Goal: Navigation & Orientation: Go to known website

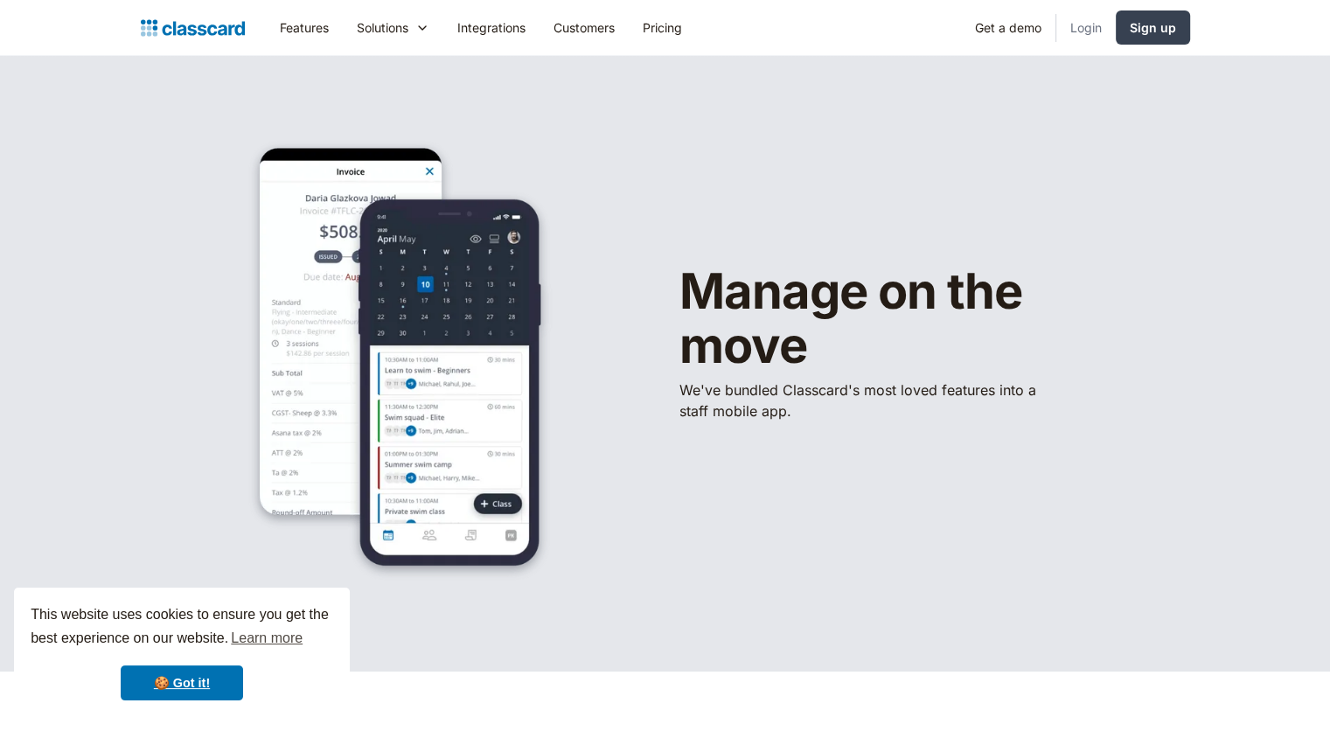
click at [1084, 30] on link "Login" at bounding box center [1085, 27] width 59 height 39
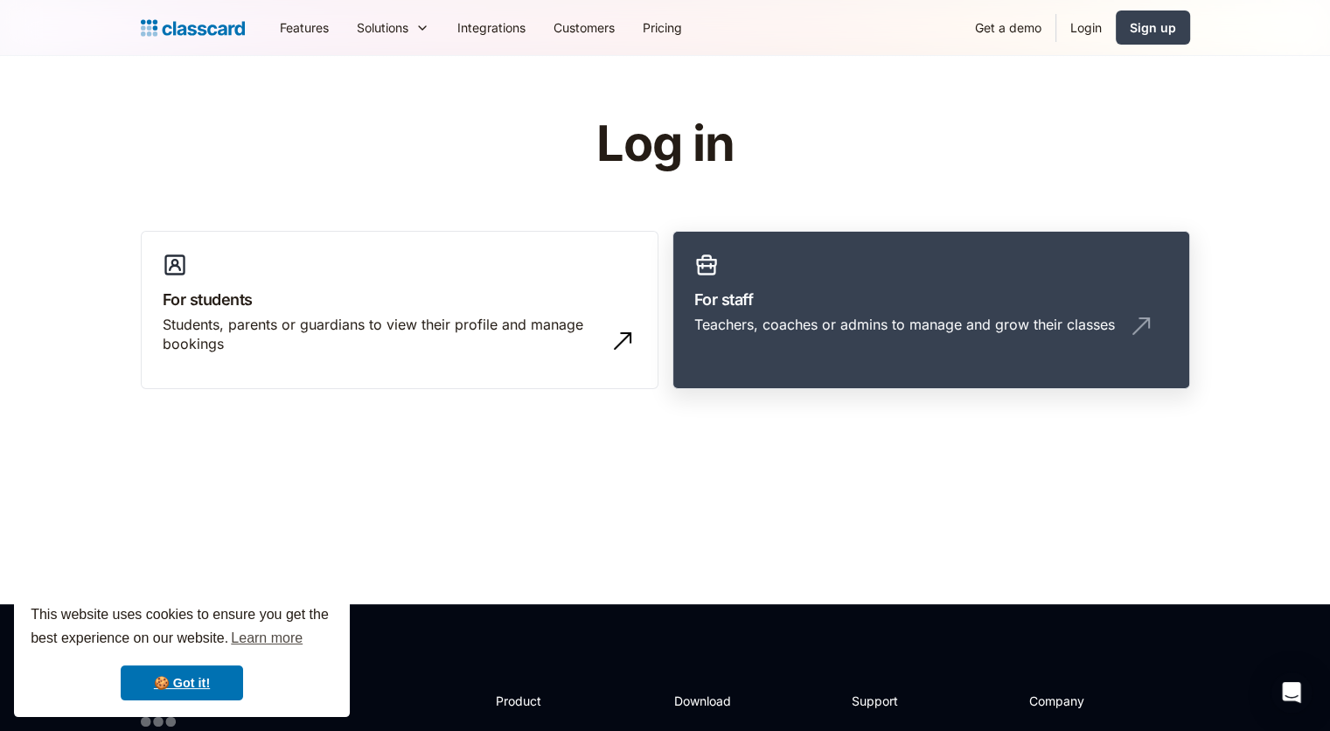
click at [820, 294] on h3 "For staff" at bounding box center [931, 300] width 474 height 24
